Goal: Task Accomplishment & Management: Manage account settings

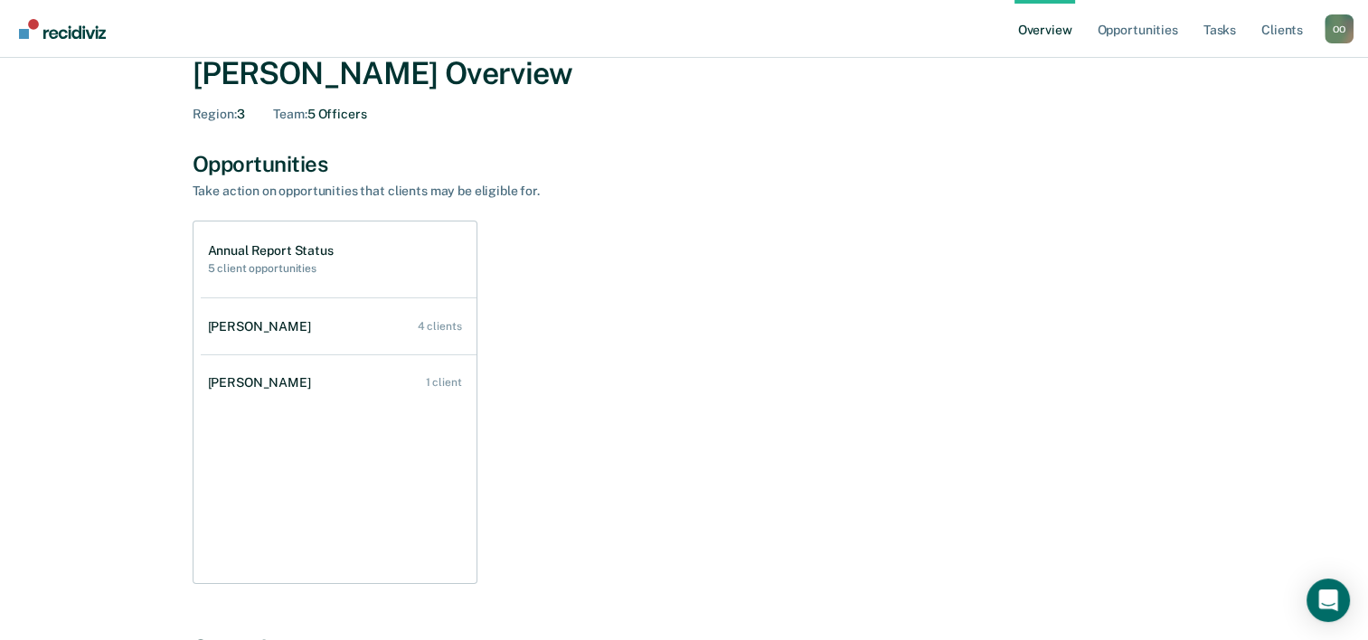
scroll to position [90, 0]
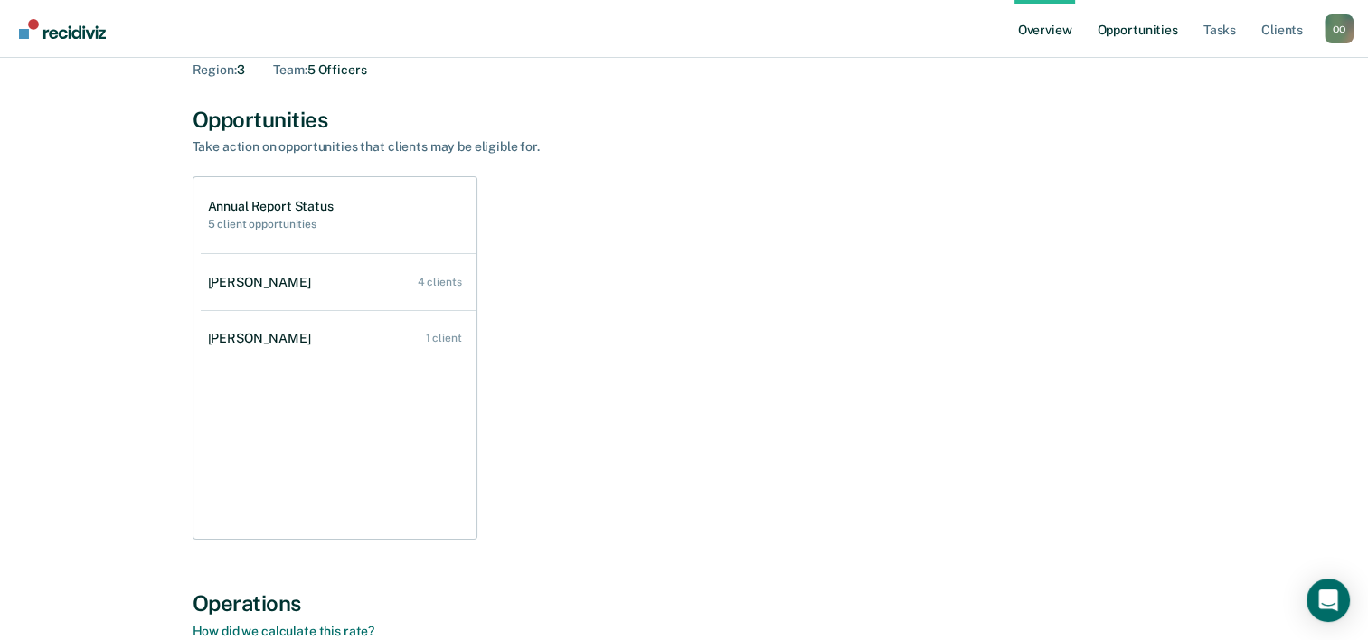
click at [1120, 37] on link "Opportunities" at bounding box center [1137, 29] width 88 height 58
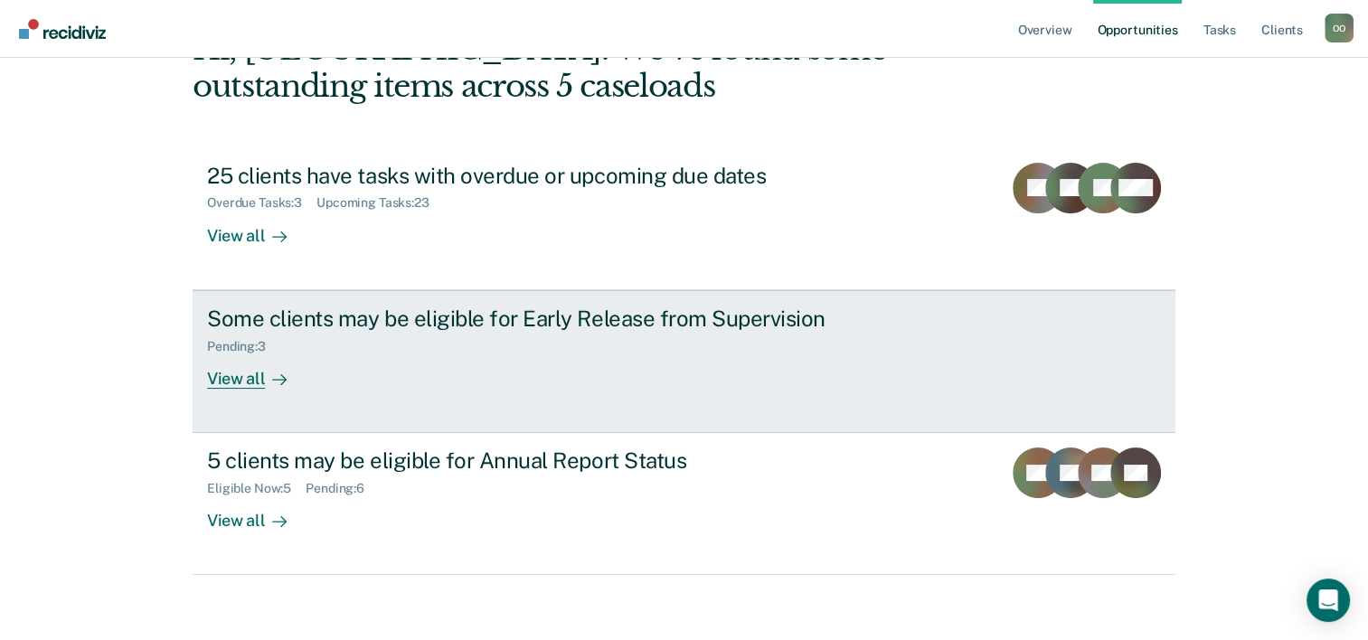
scroll to position [128, 0]
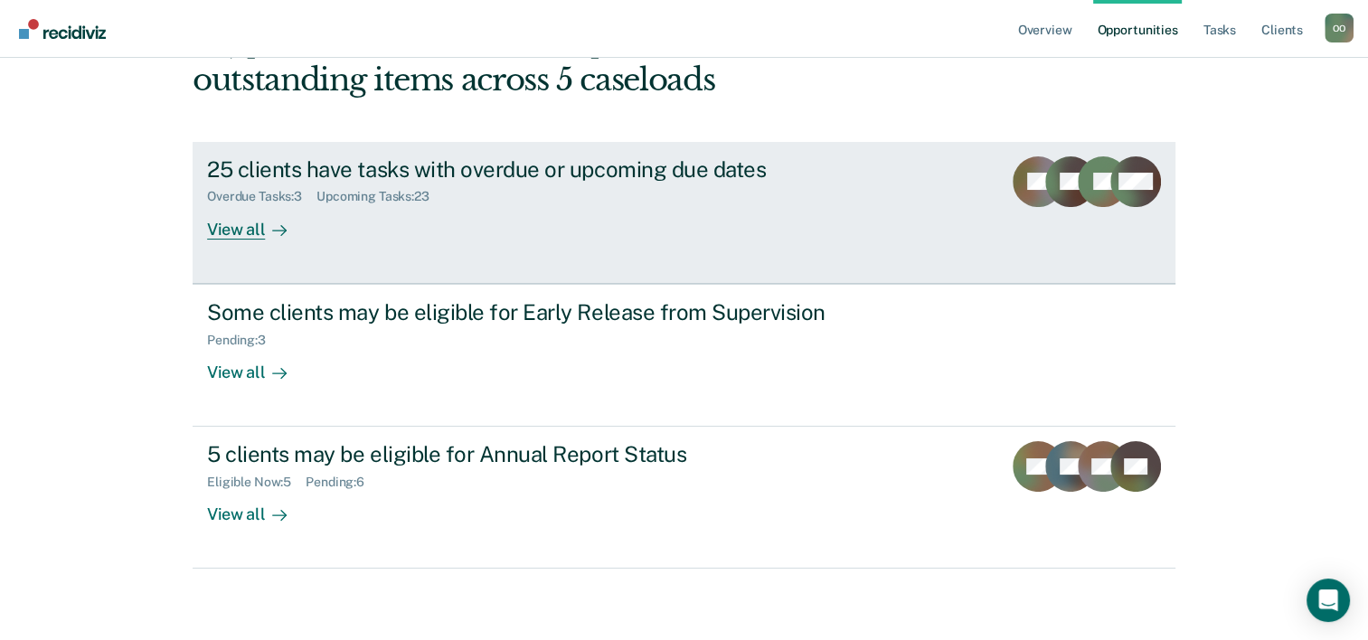
click at [232, 225] on div "View all" at bounding box center [257, 221] width 101 height 35
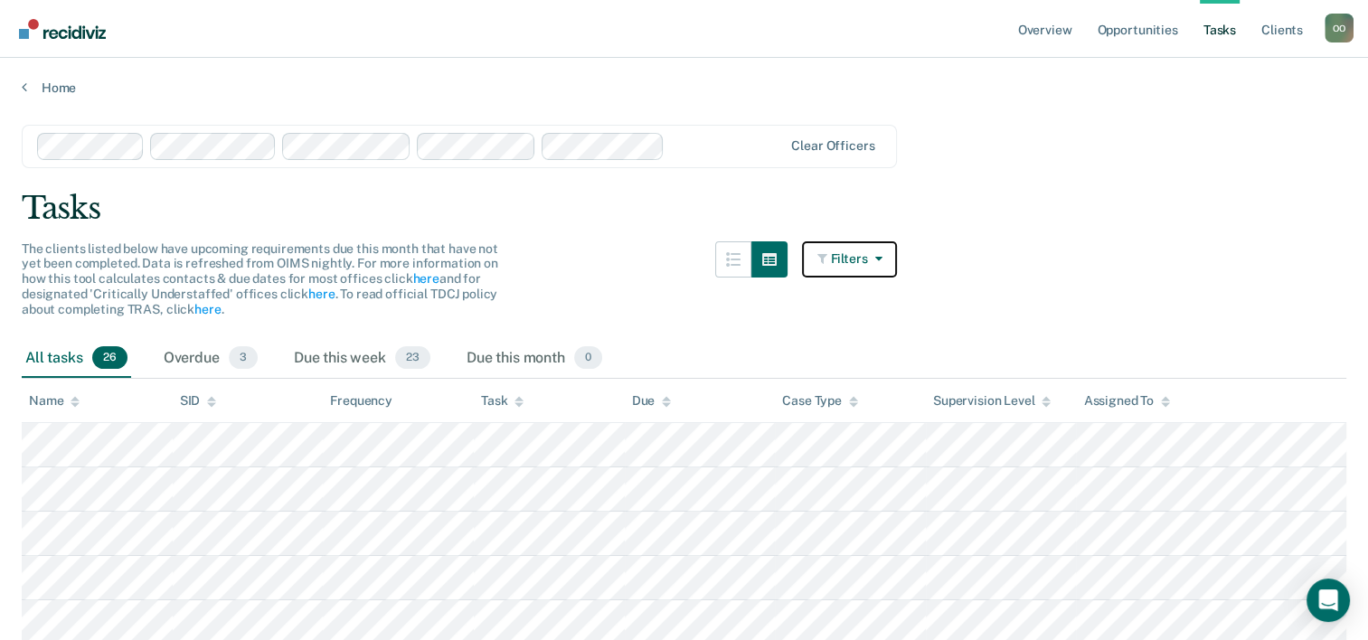
click at [875, 259] on button "Filters" at bounding box center [850, 259] width 96 height 36
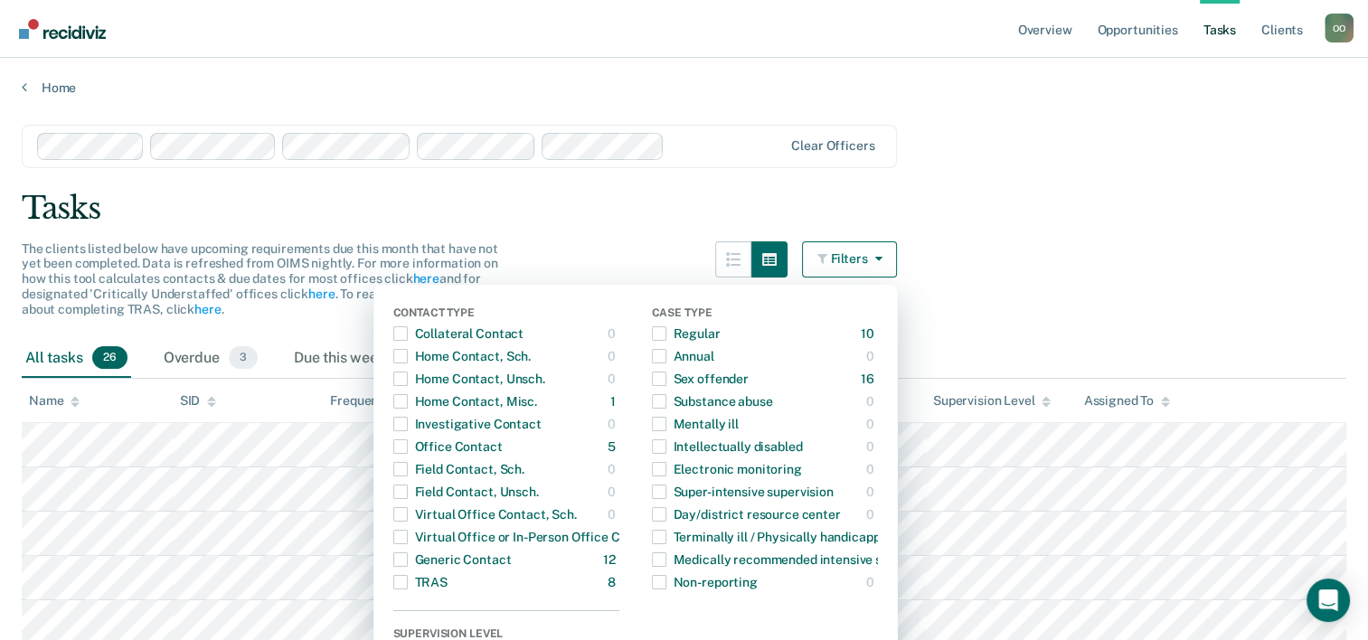
click at [1002, 222] on div "Tasks" at bounding box center [684, 208] width 1325 height 37
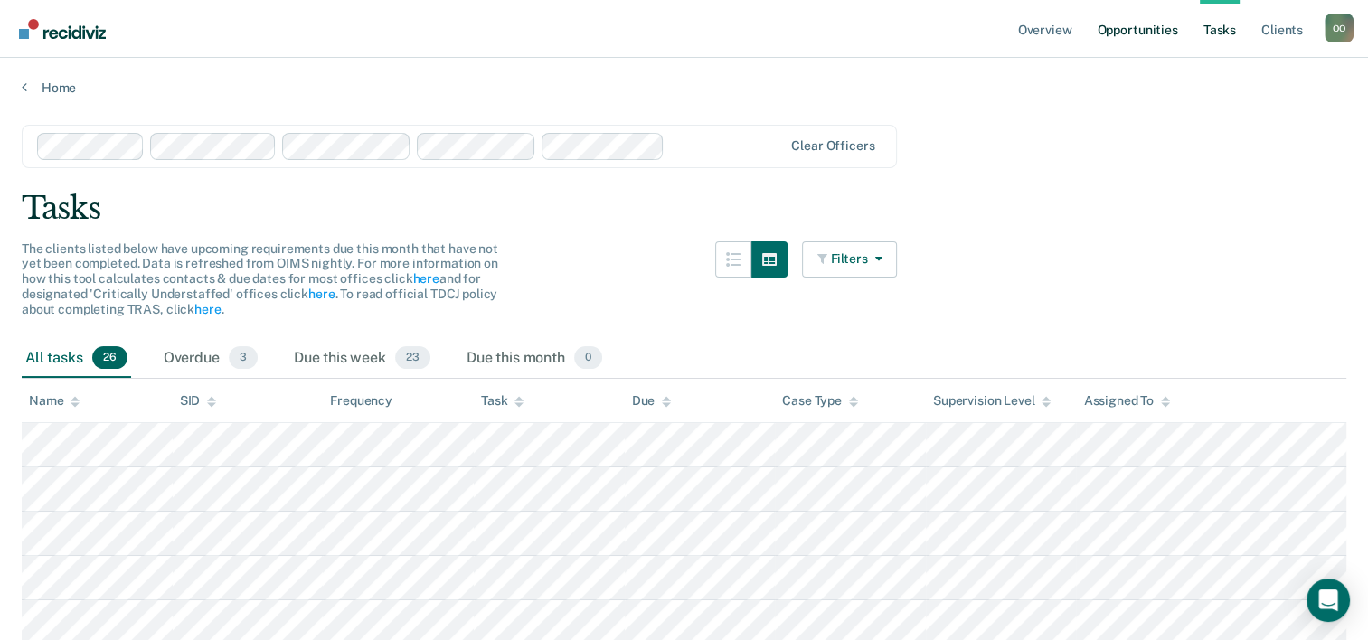
click at [1111, 33] on link "Opportunities" at bounding box center [1137, 29] width 88 height 58
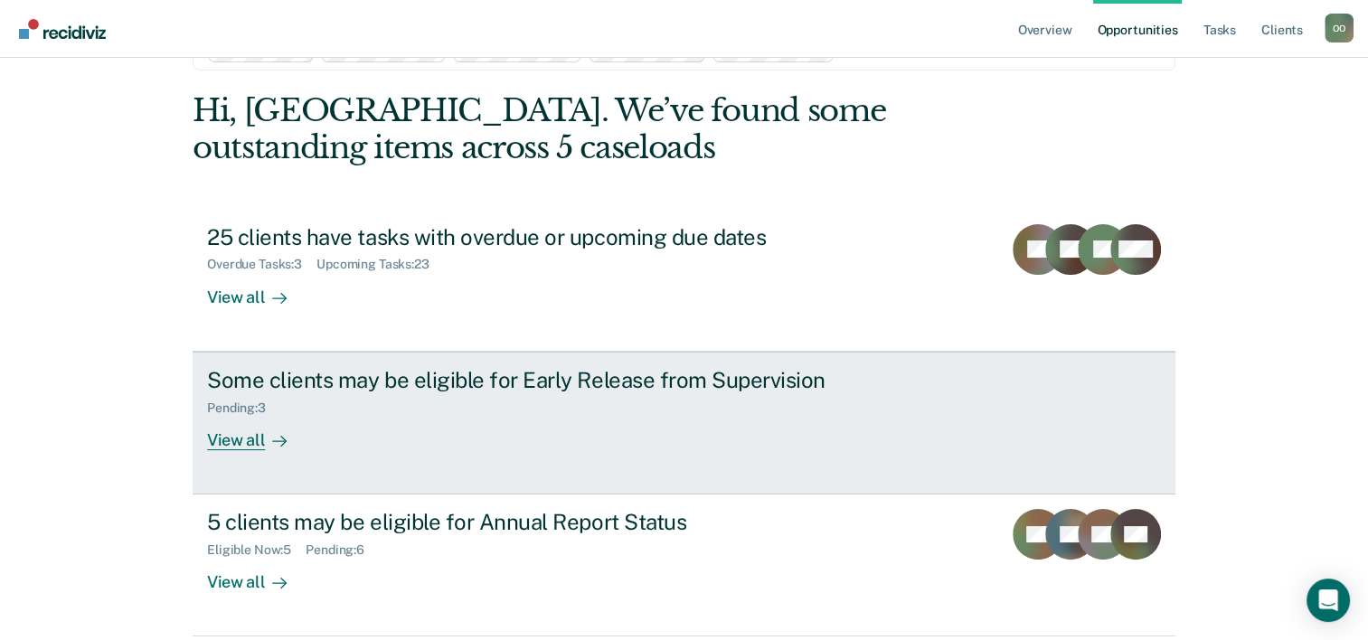
scroll to position [128, 0]
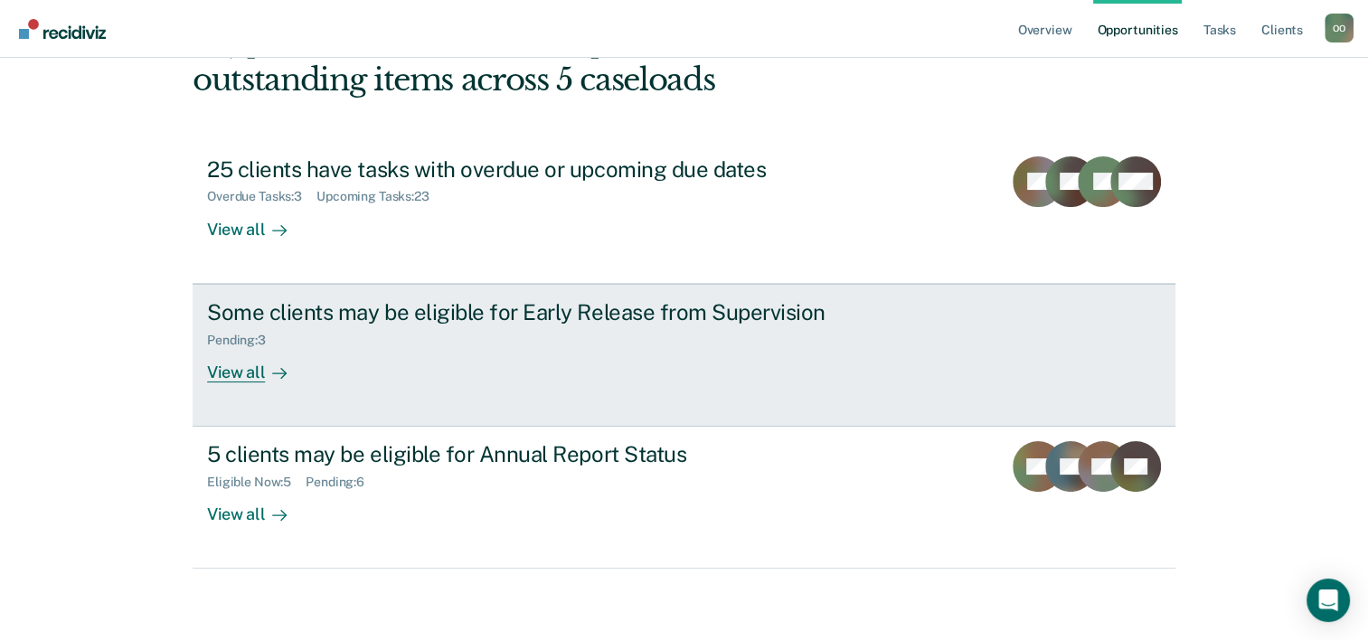
click at [222, 369] on div "View all" at bounding box center [257, 364] width 101 height 35
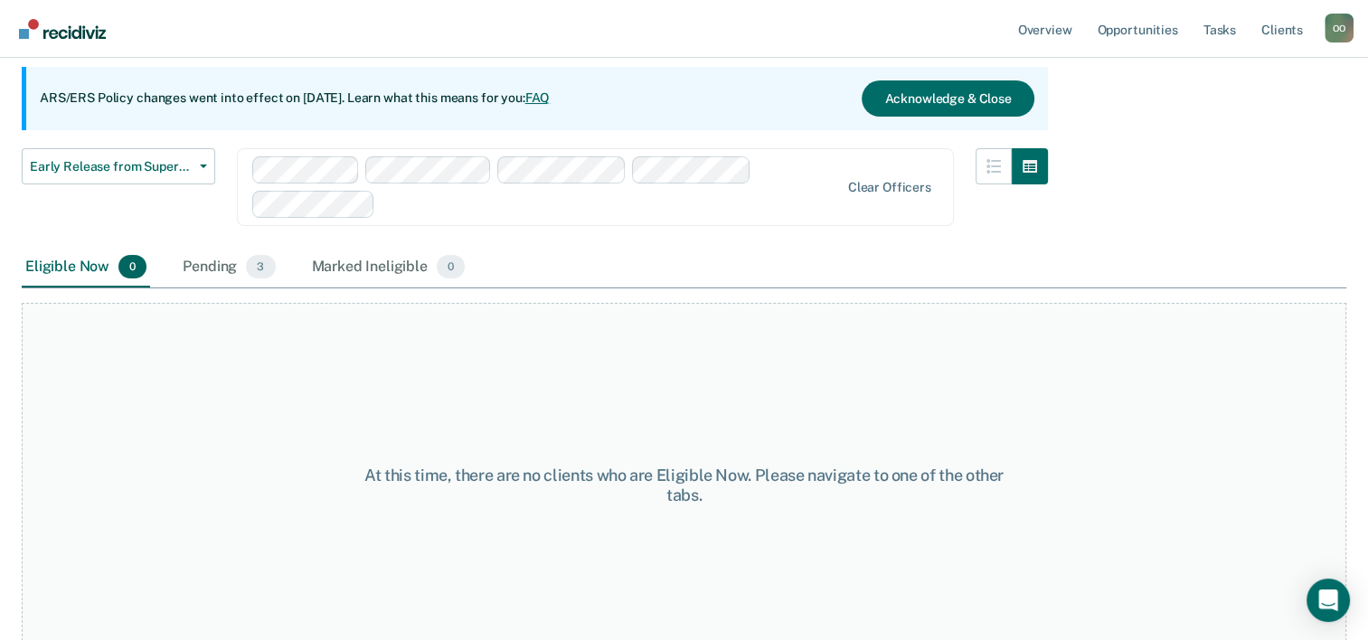
scroll to position [184, 0]
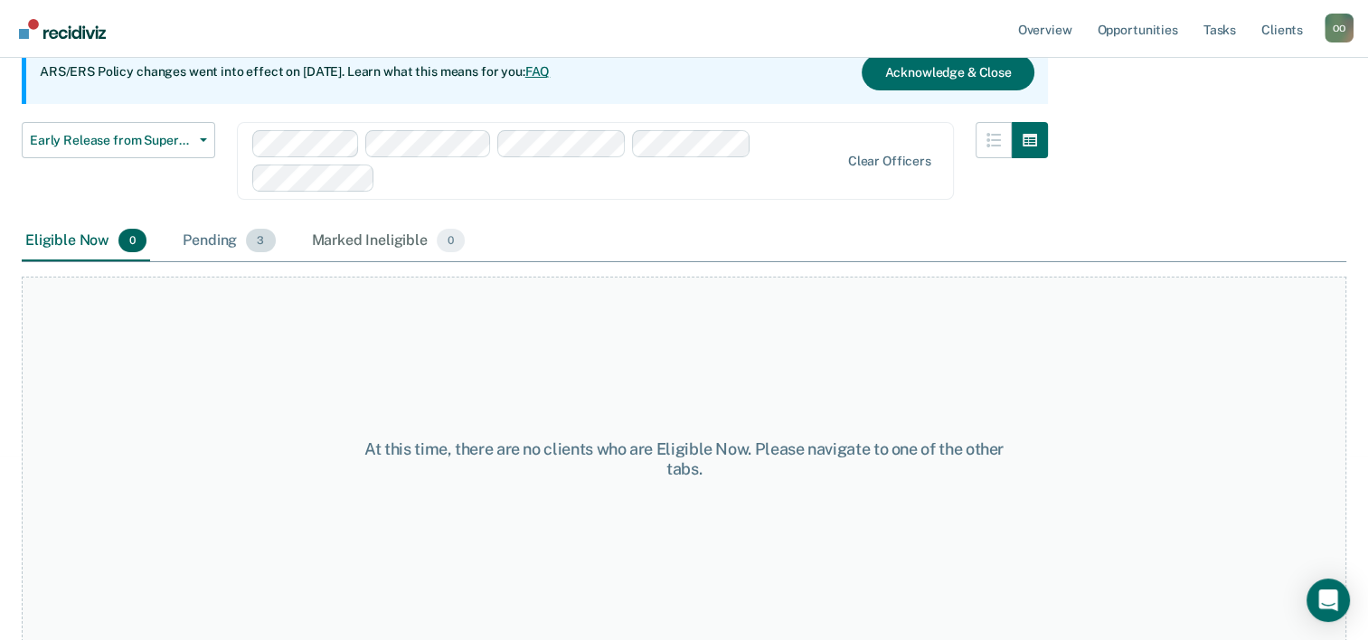
click at [213, 240] on div "Pending 3" at bounding box center [228, 242] width 99 height 40
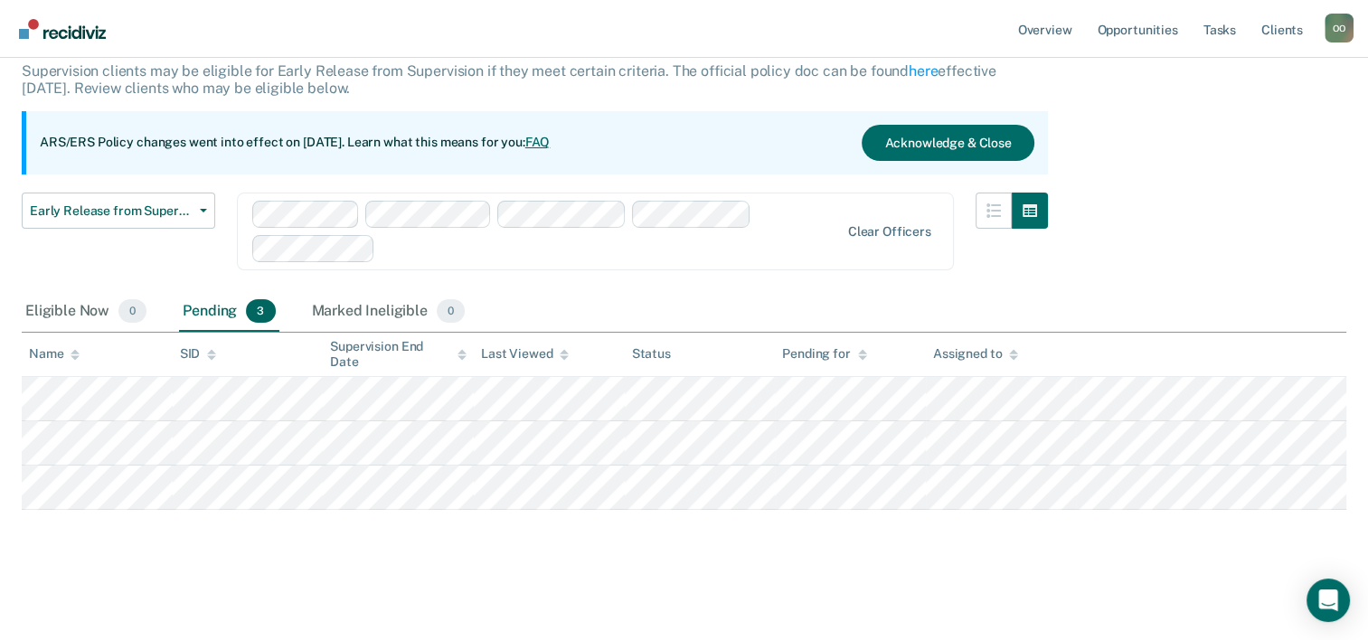
scroll to position [112, 0]
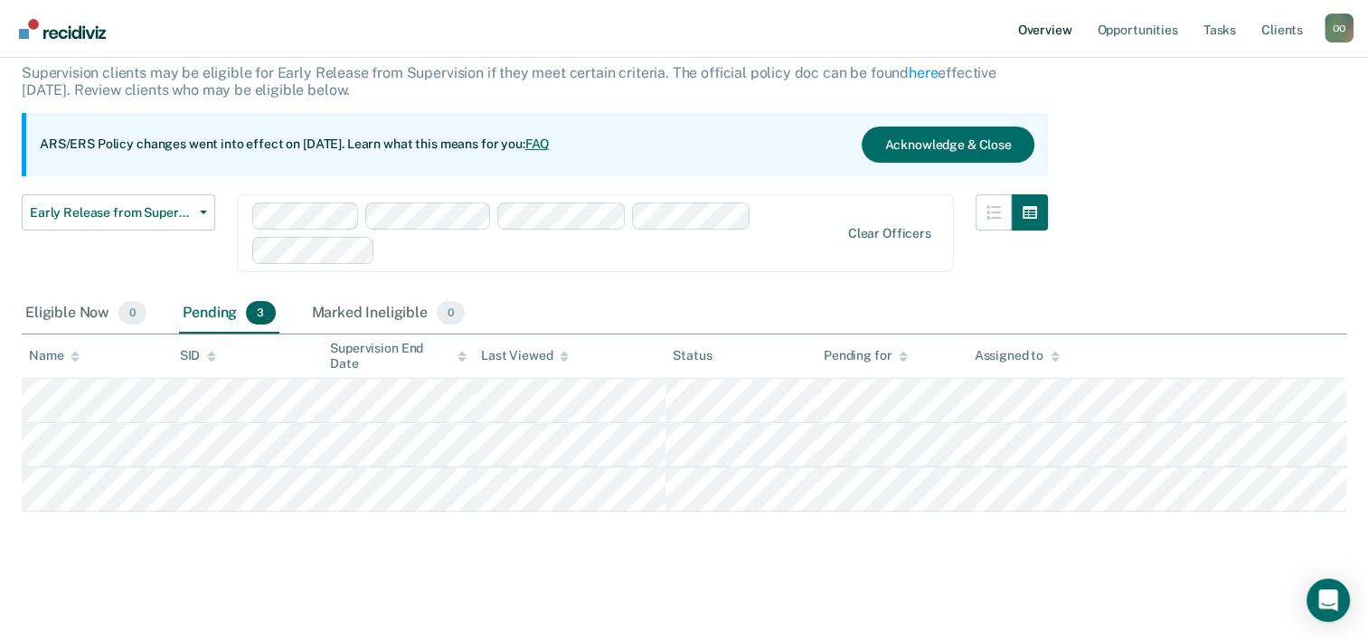
click at [1047, 29] on link "Overview" at bounding box center [1045, 29] width 61 height 58
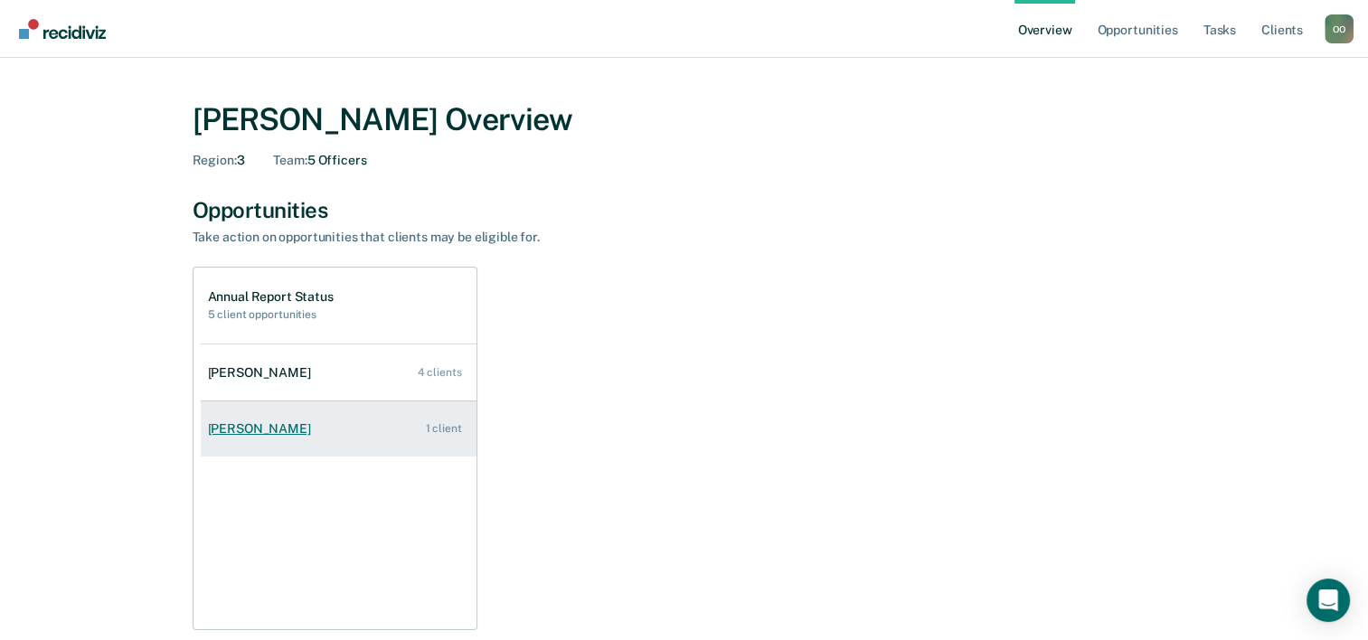
click at [256, 424] on div "[PERSON_NAME]" at bounding box center [263, 428] width 110 height 15
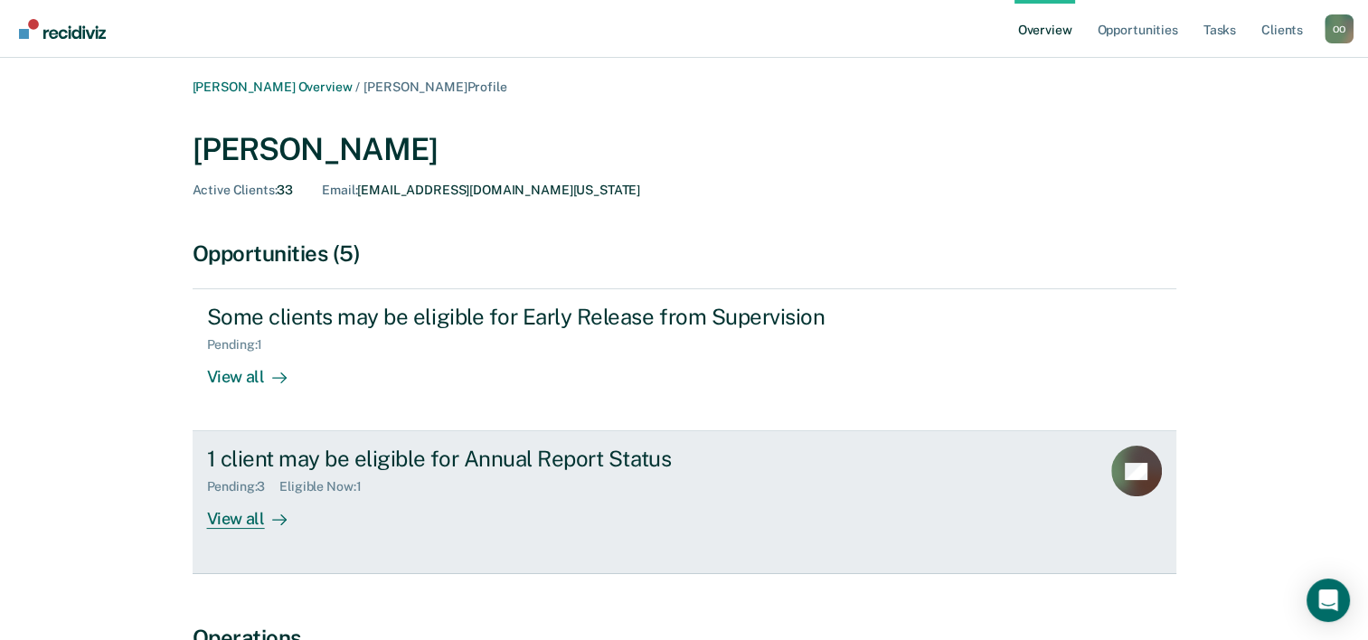
click at [243, 521] on div "View all" at bounding box center [257, 512] width 101 height 35
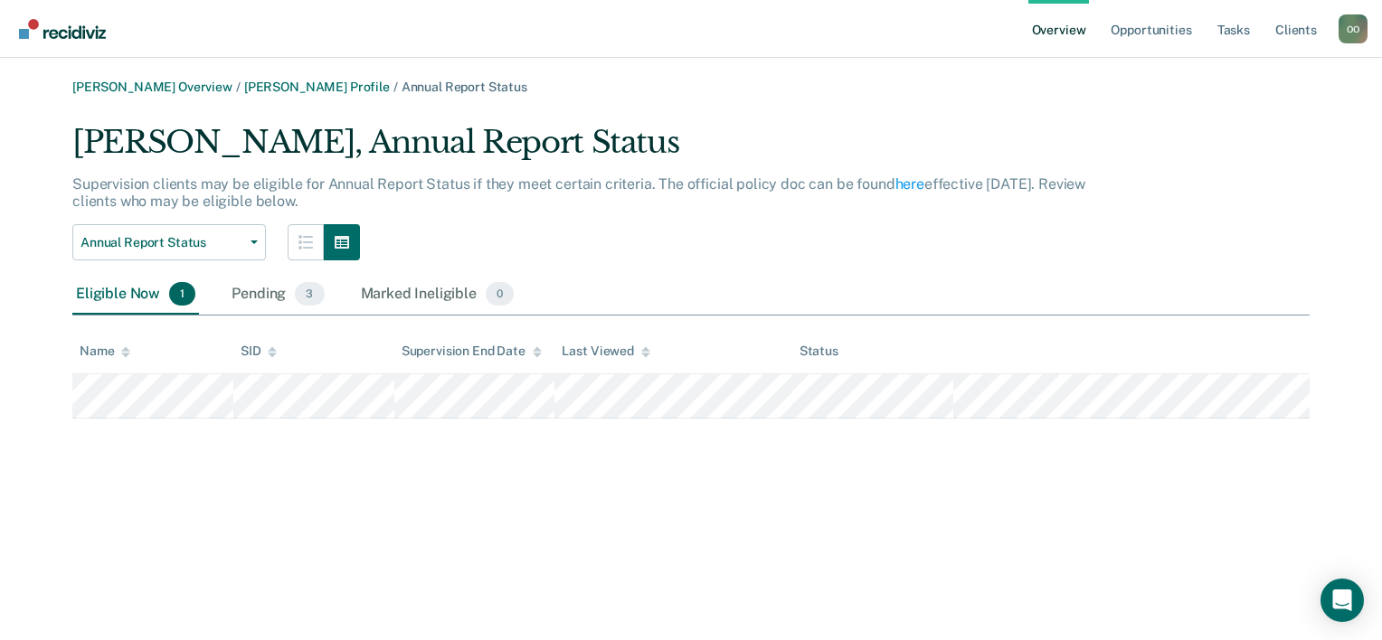
click at [1045, 36] on link "Overview" at bounding box center [1058, 29] width 61 height 58
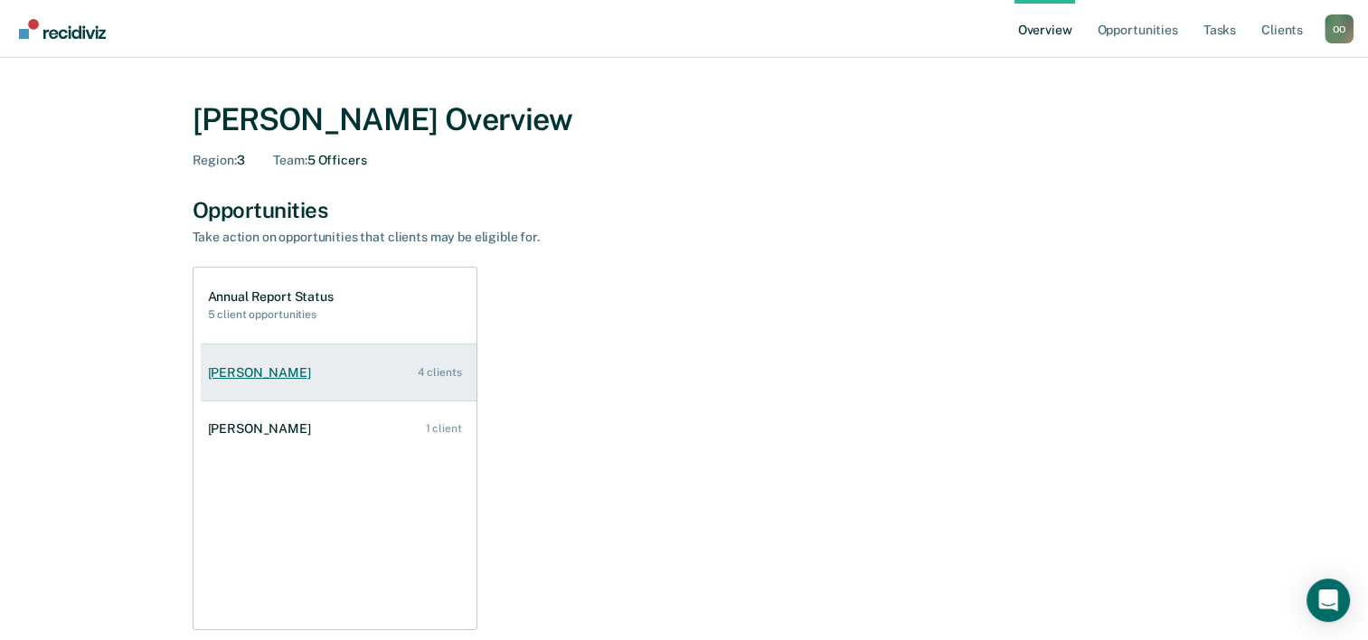
click at [253, 374] on div "[PERSON_NAME]" at bounding box center [263, 372] width 110 height 15
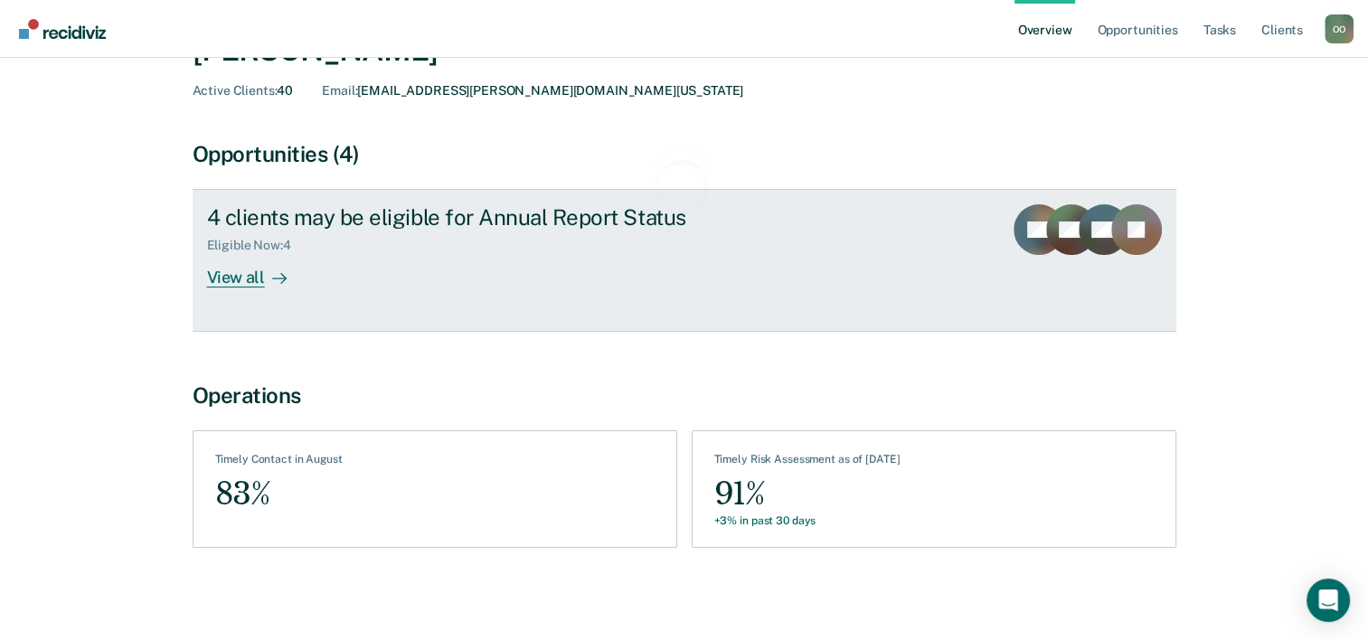
scroll to position [101, 0]
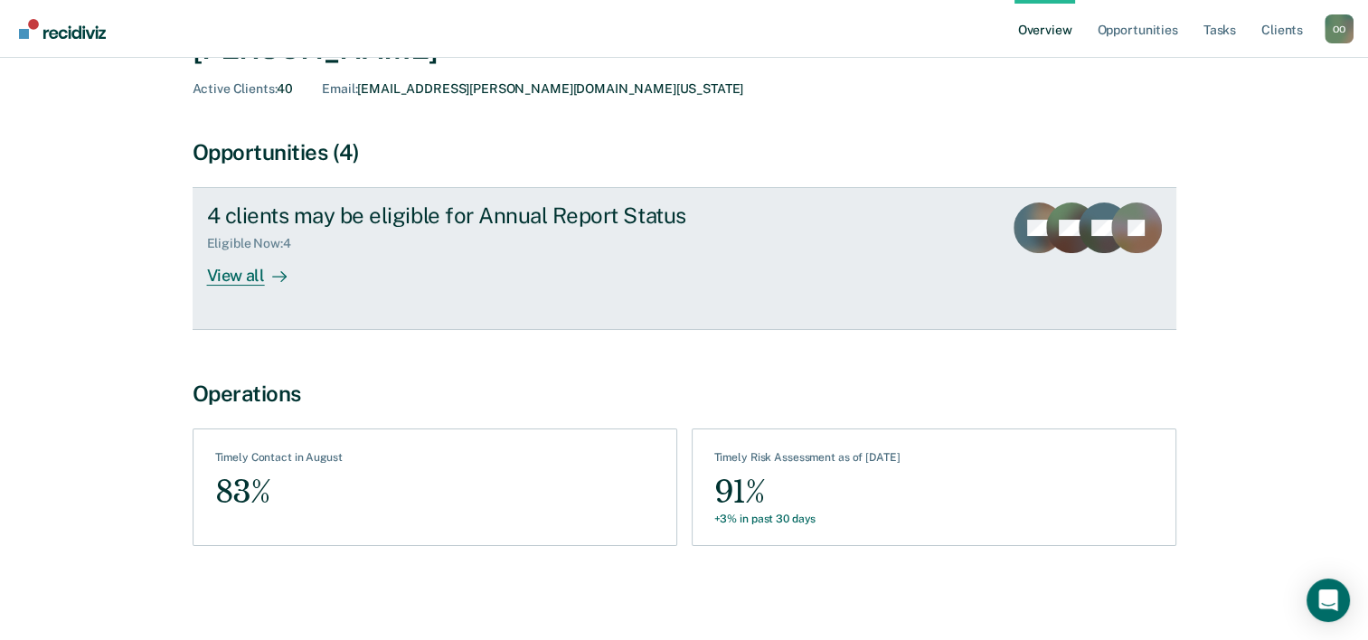
click at [252, 275] on div "View all" at bounding box center [257, 268] width 101 height 35
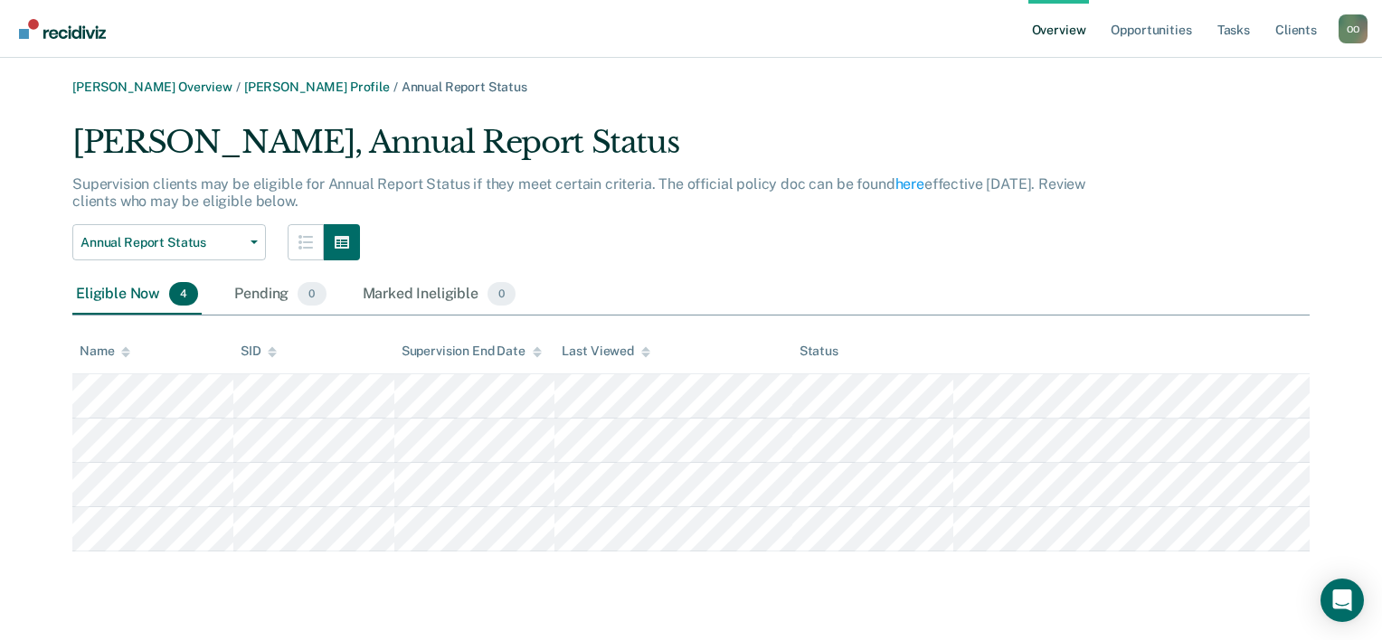
click at [1060, 29] on link "Overview" at bounding box center [1058, 29] width 61 height 58
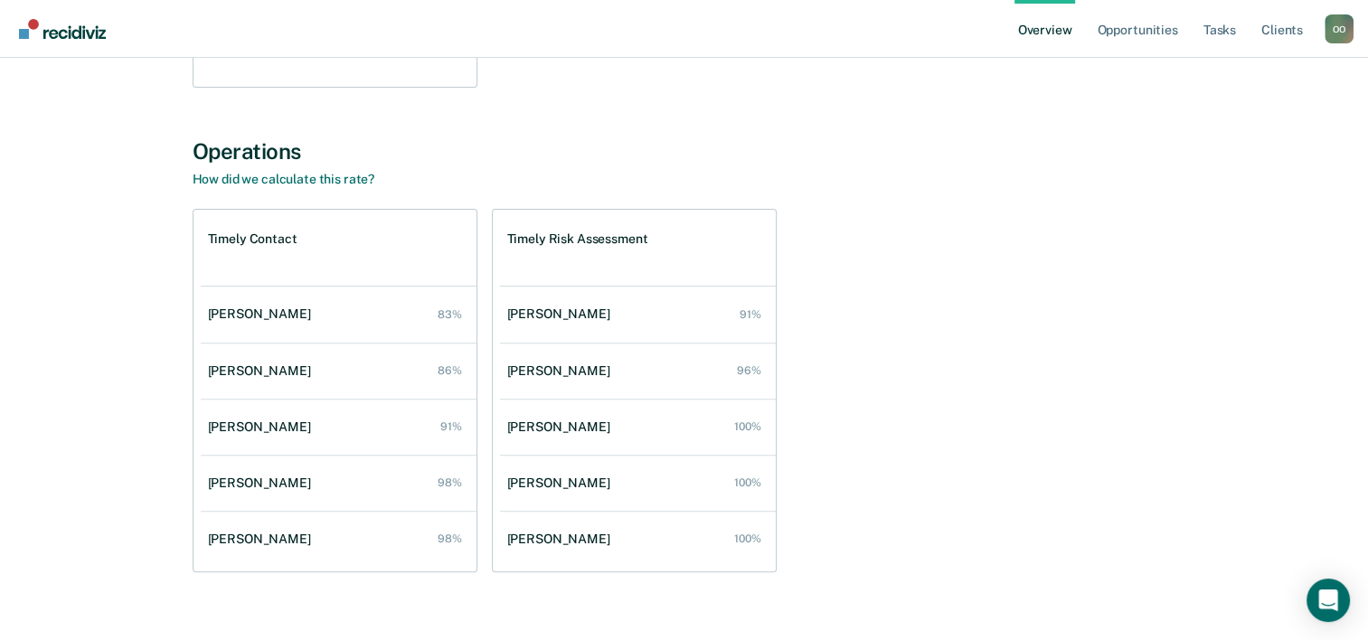
scroll to position [568, 0]
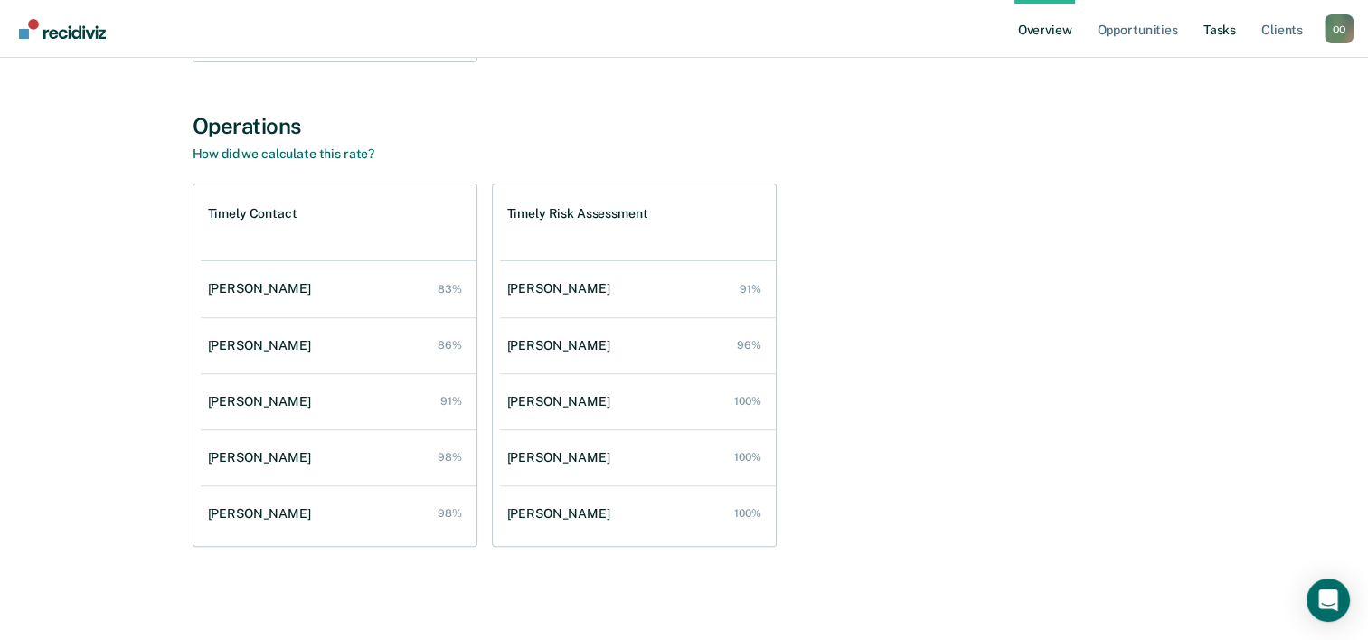
click at [1214, 30] on link "Tasks" at bounding box center [1220, 29] width 40 height 58
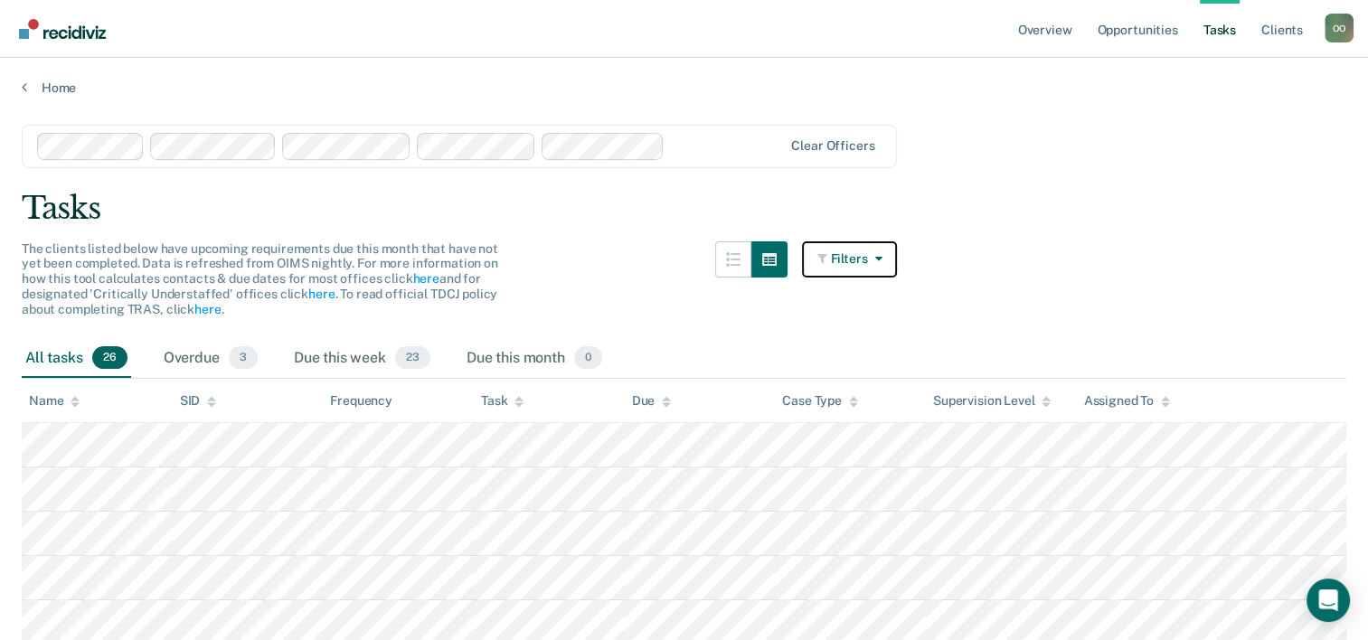
click at [831, 257] on icon "button" at bounding box center [825, 258] width 14 height 13
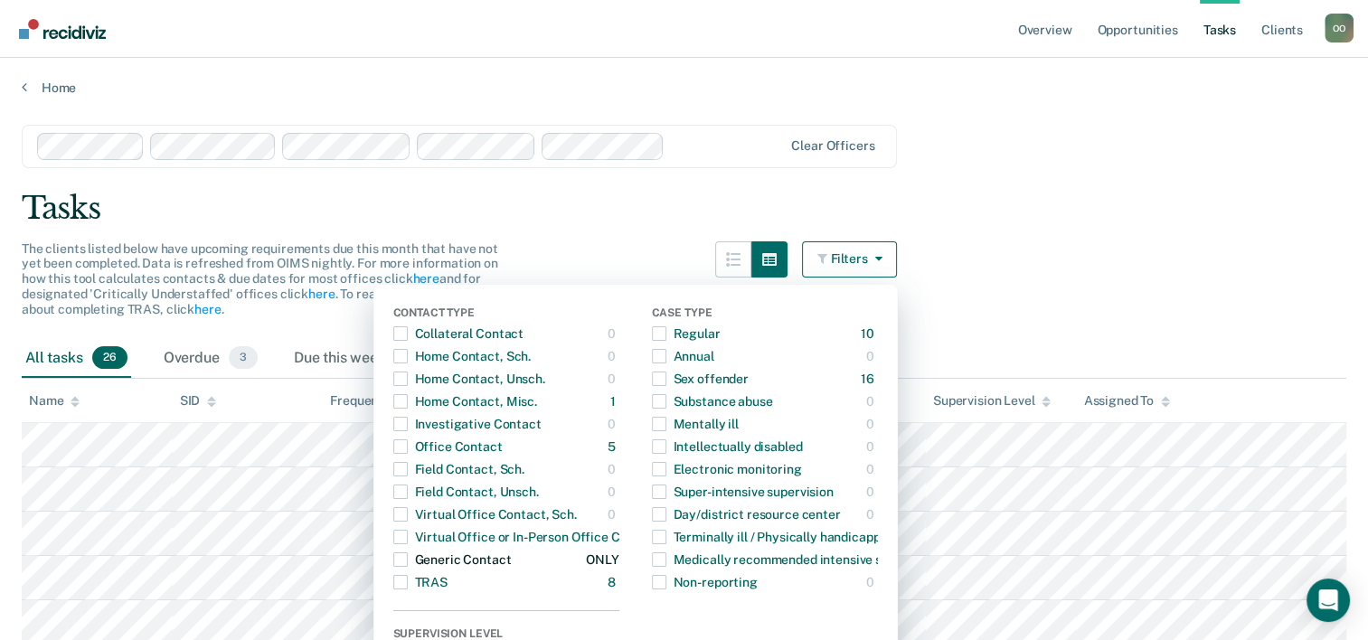
click at [405, 559] on span "button" at bounding box center [400, 560] width 14 height 14
click at [1317, 126] on main "Clear officers Tasks The clients listed below have upcoming requirements due th…" at bounding box center [684, 559] width 1368 height 926
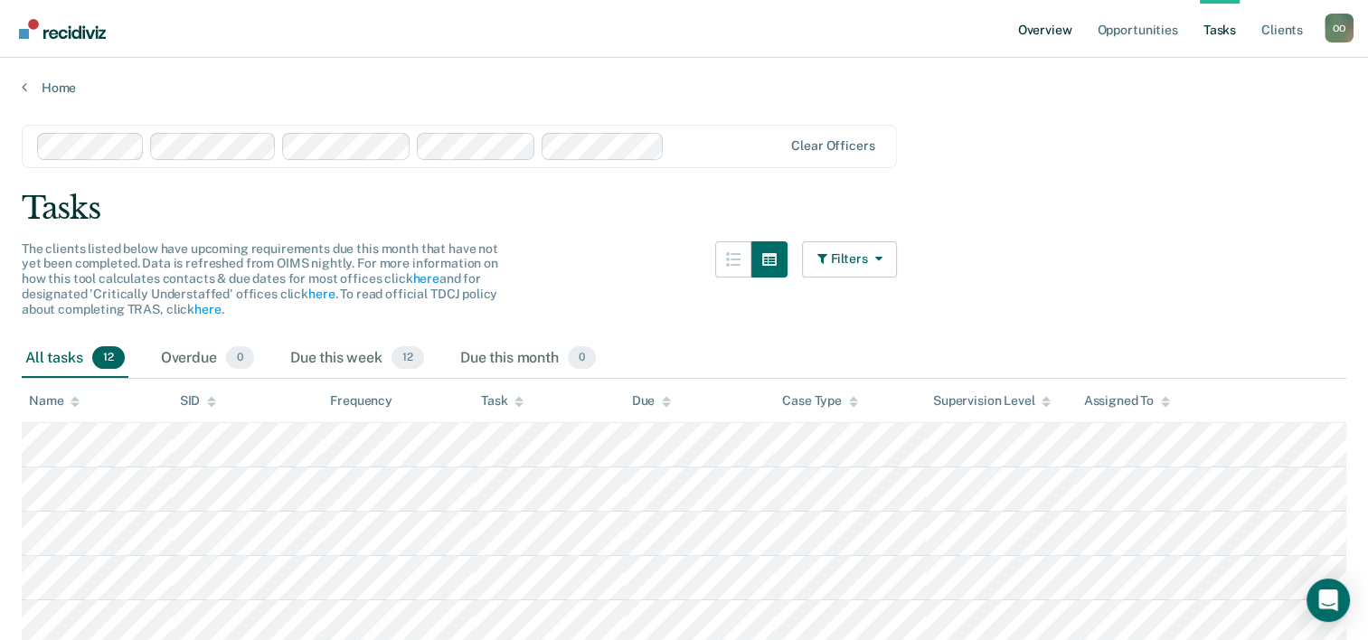
click at [1041, 31] on link "Overview" at bounding box center [1045, 29] width 61 height 58
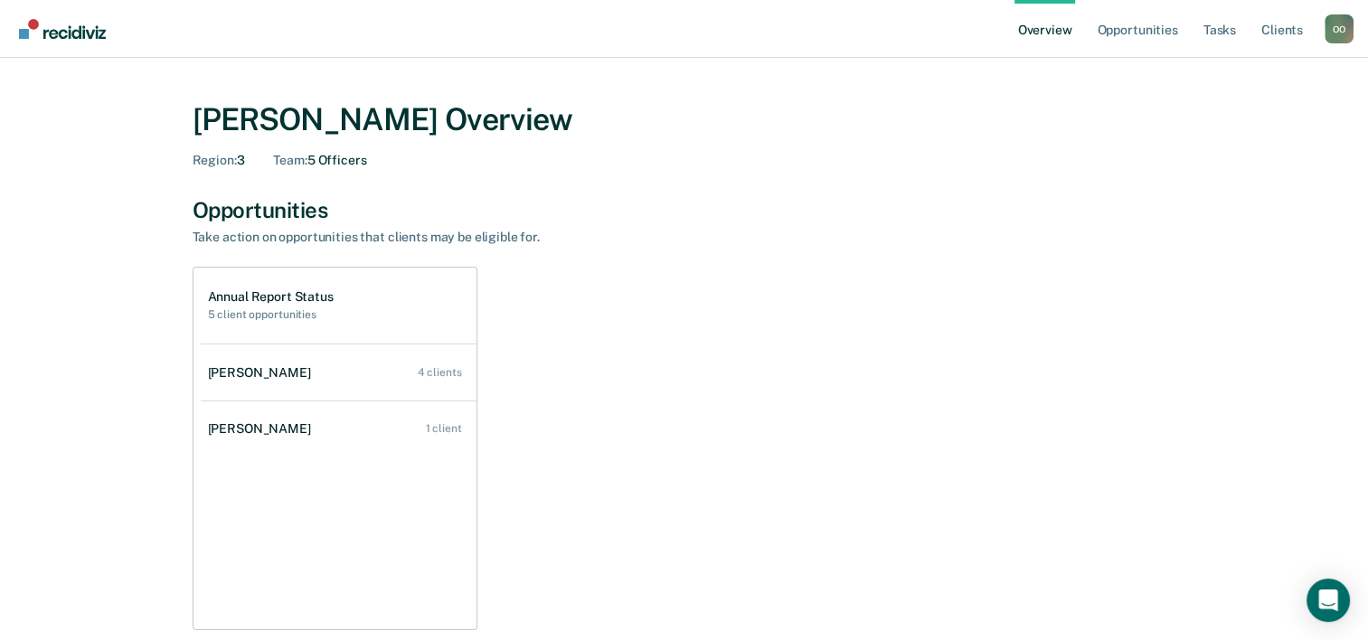
click at [1338, 28] on div "O O" at bounding box center [1339, 28] width 29 height 29
click at [1212, 116] on link "Log Out" at bounding box center [1267, 116] width 146 height 15
